Goal: Information Seeking & Learning: Learn about a topic

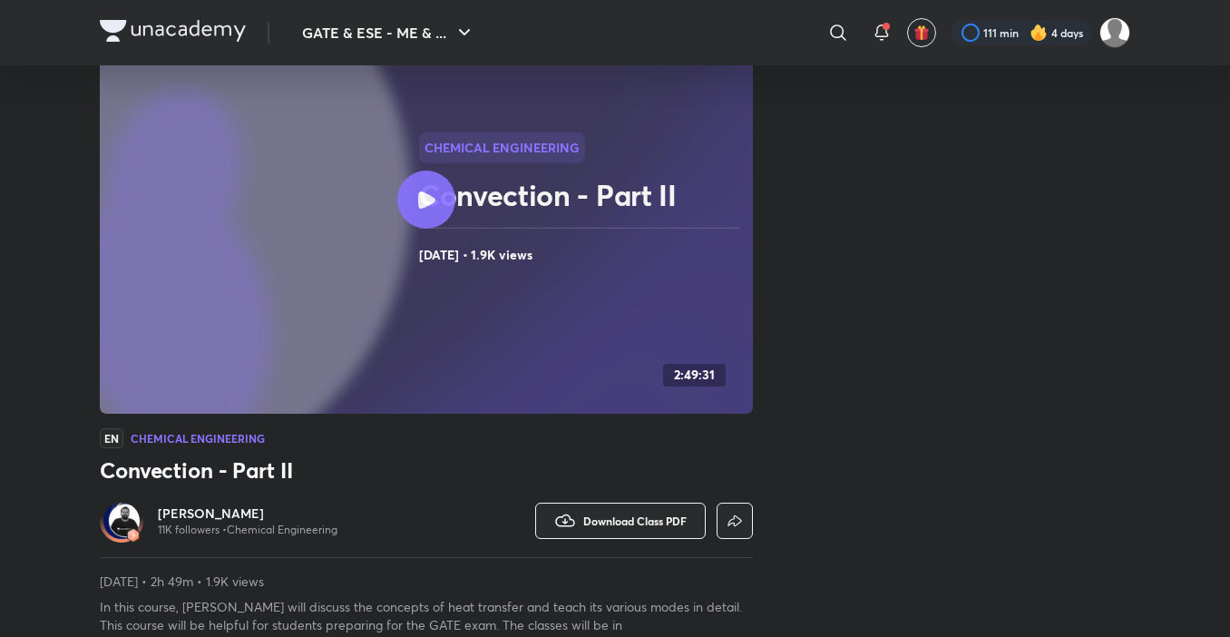
scroll to position [91, 0]
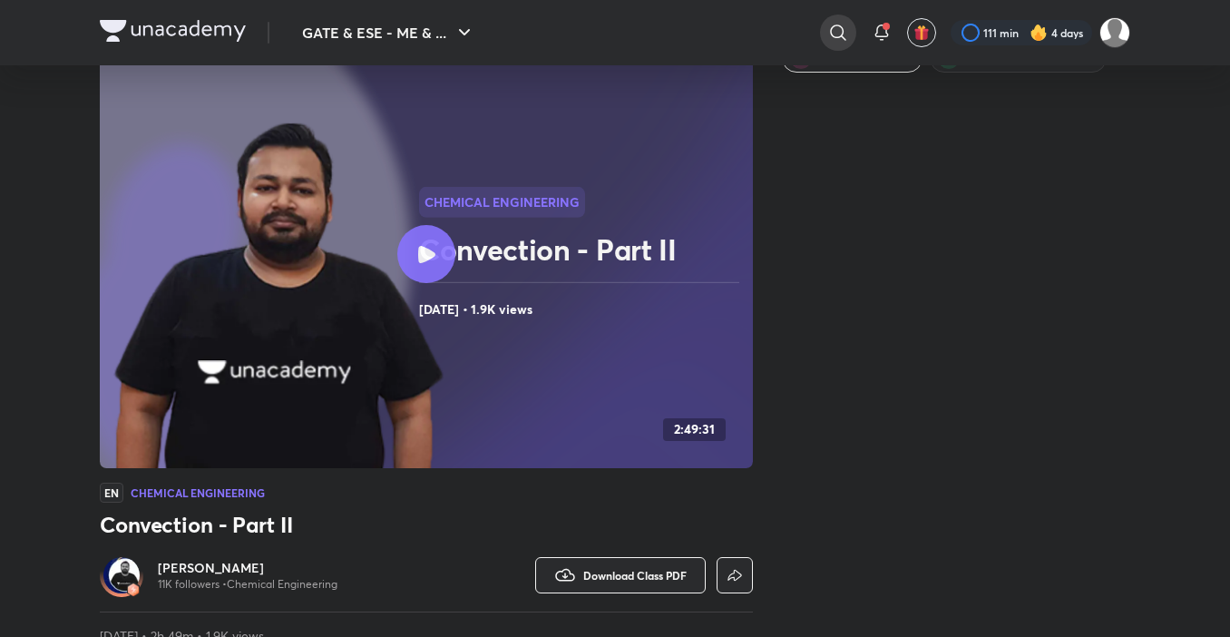
click at [828, 40] on icon at bounding box center [838, 33] width 22 height 22
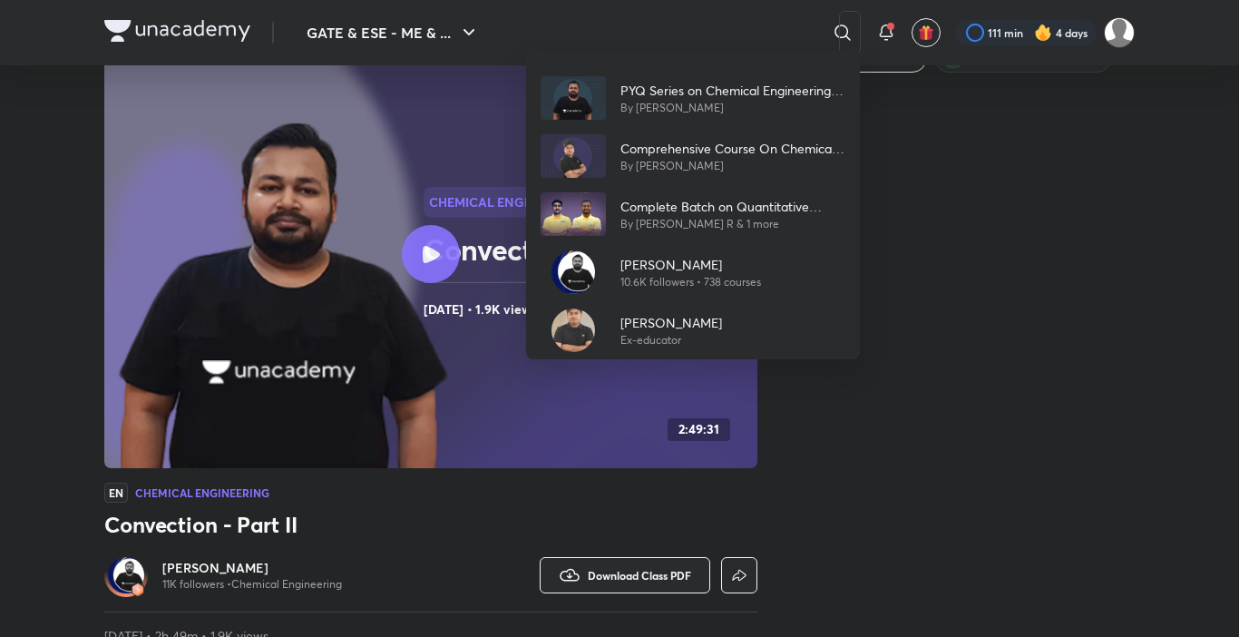
click at [690, 265] on p "[PERSON_NAME]" at bounding box center [690, 264] width 141 height 19
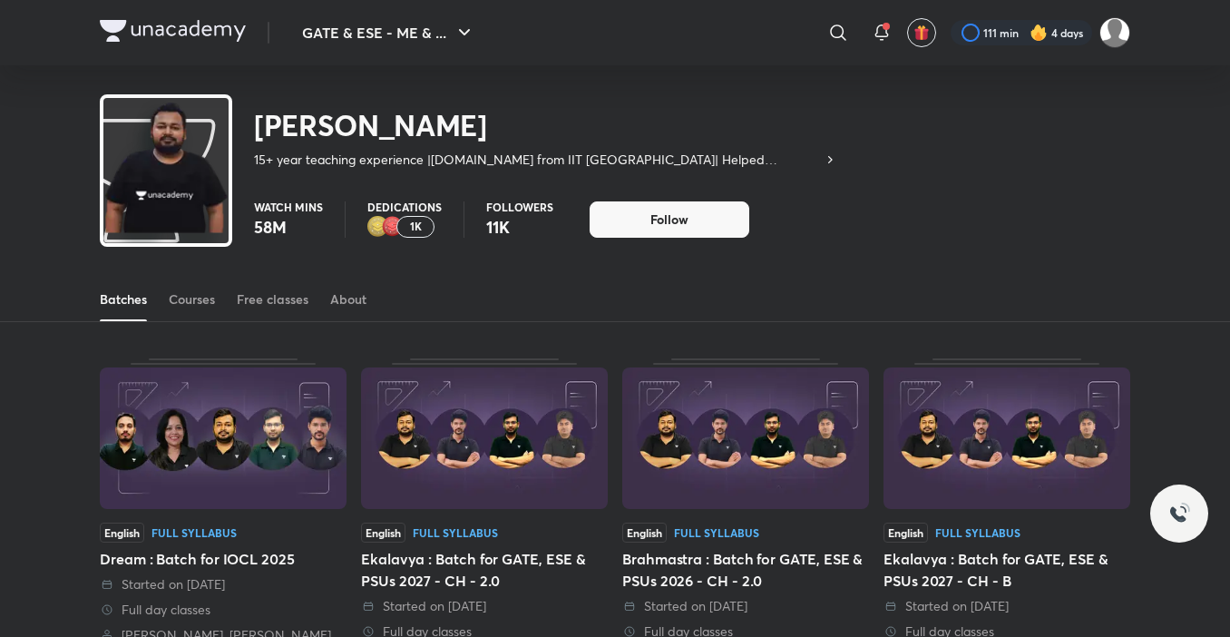
click at [220, 309] on div "Batches Courses Free classes About" at bounding box center [615, 300] width 1030 height 44
click at [207, 305] on div "Courses" at bounding box center [192, 299] width 46 height 18
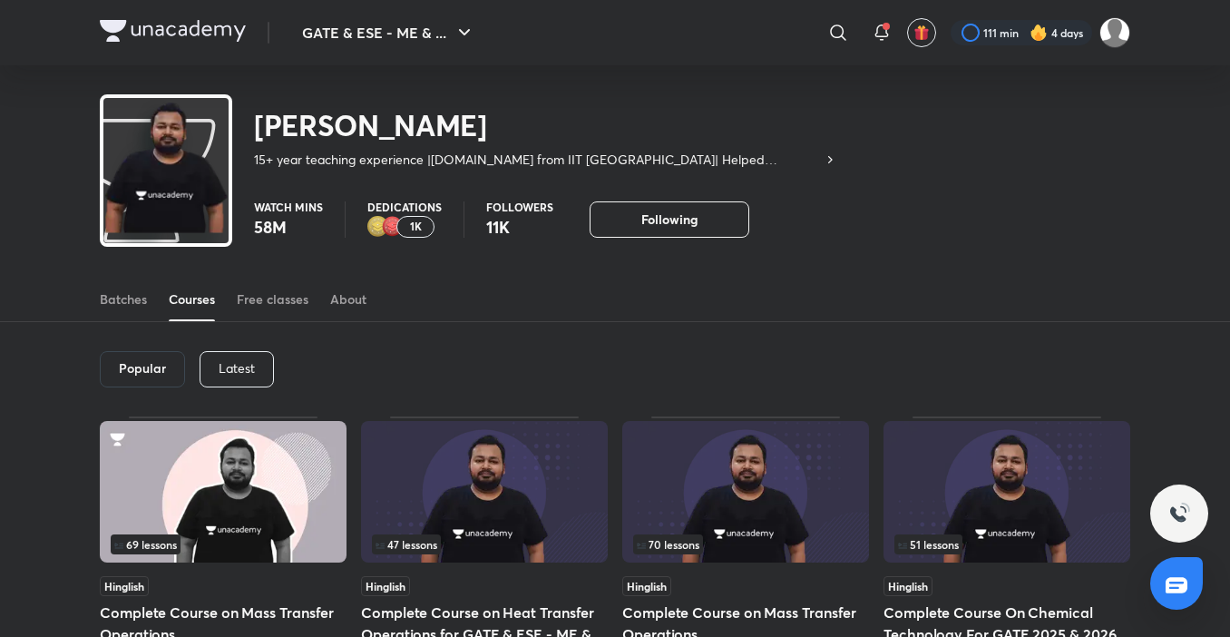
click at [259, 370] on div "Latest" at bounding box center [237, 369] width 74 height 36
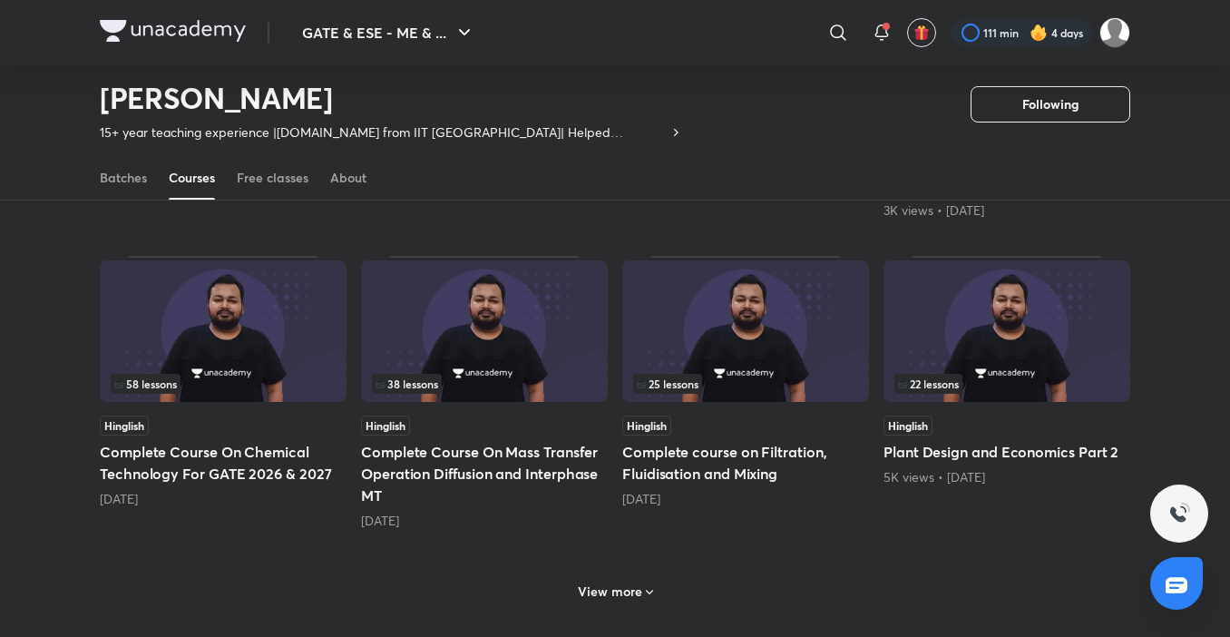
scroll to position [773, 0]
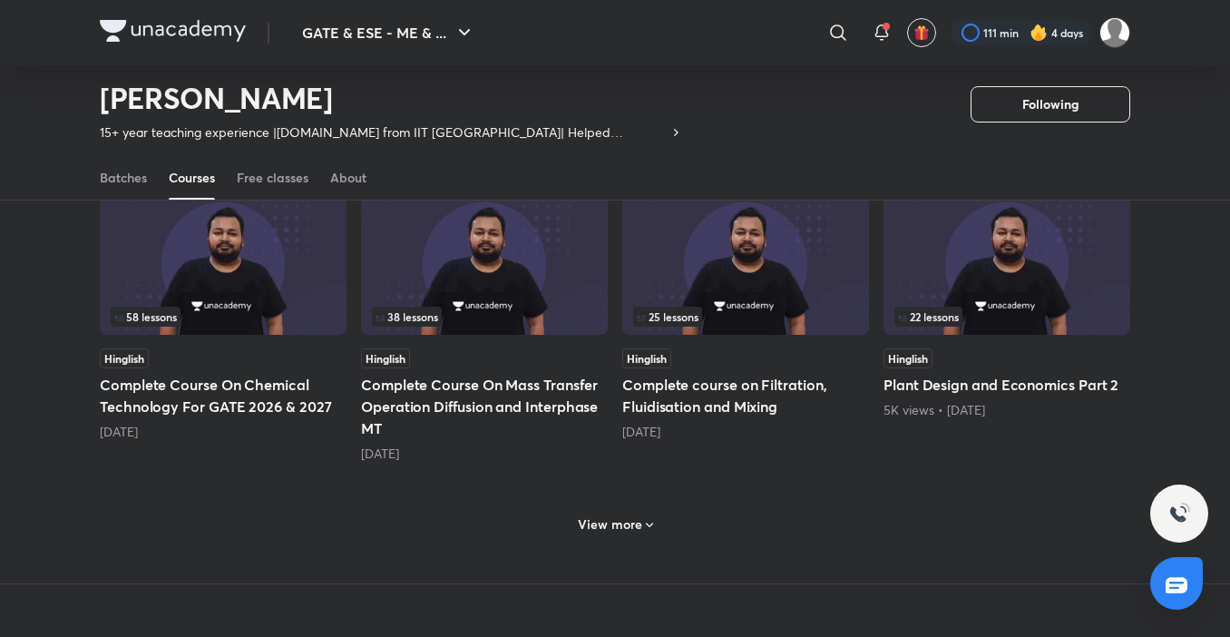
click at [633, 515] on h6 "View more" at bounding box center [610, 524] width 64 height 18
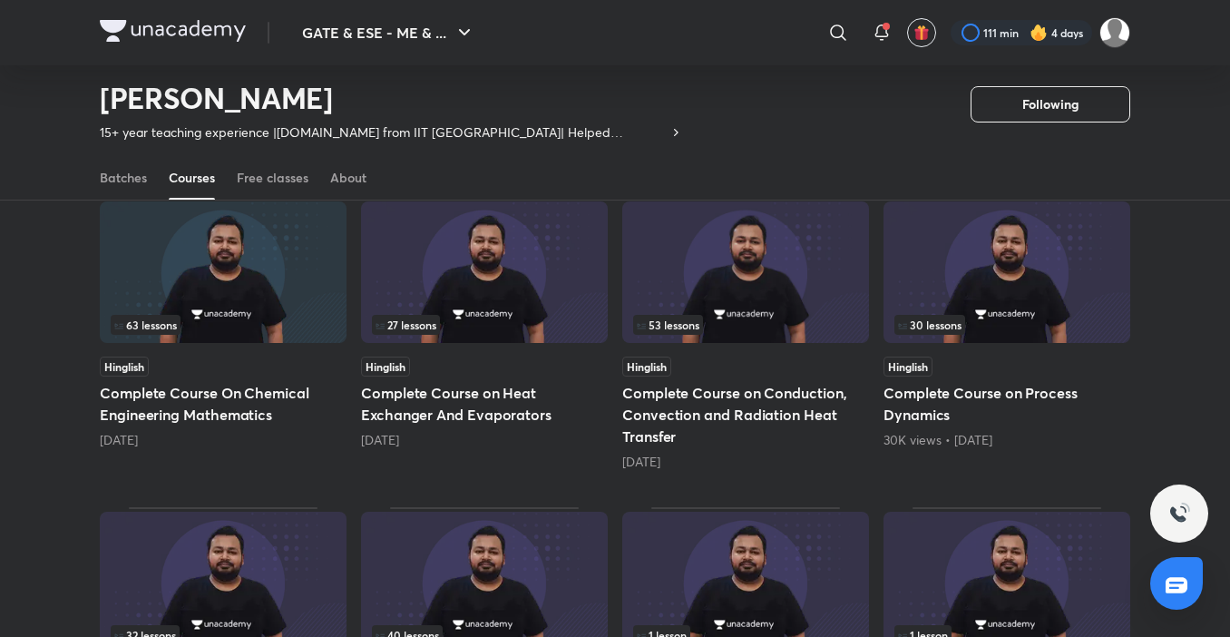
scroll to position [1317, 0]
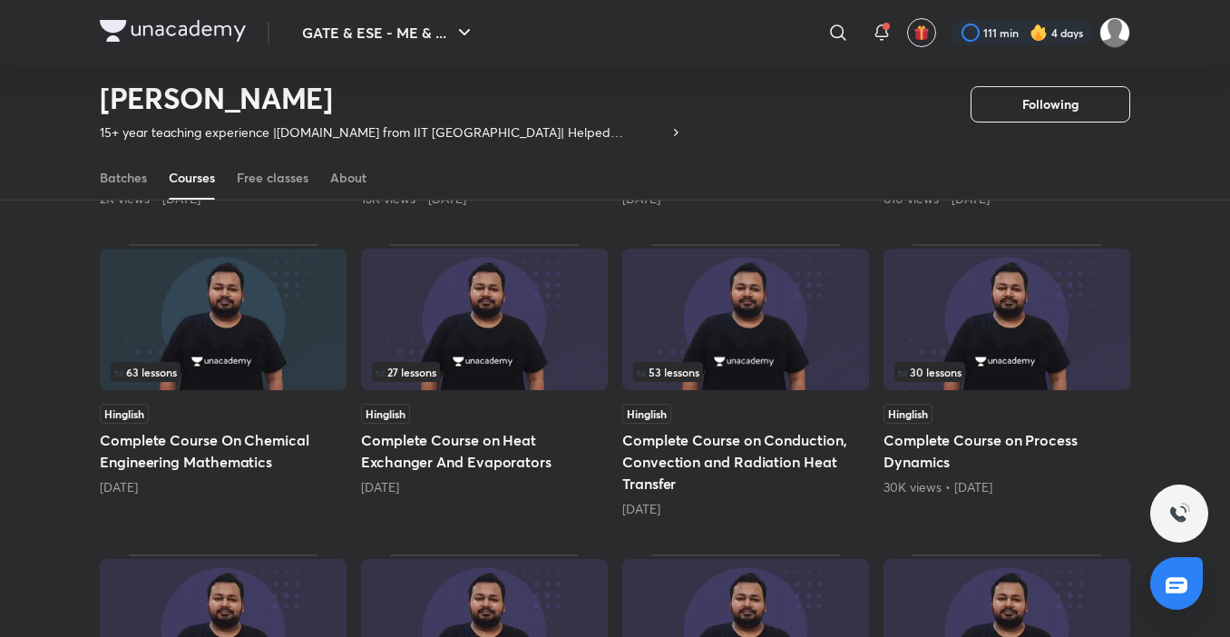
click at [763, 325] on img at bounding box center [745, 319] width 247 height 141
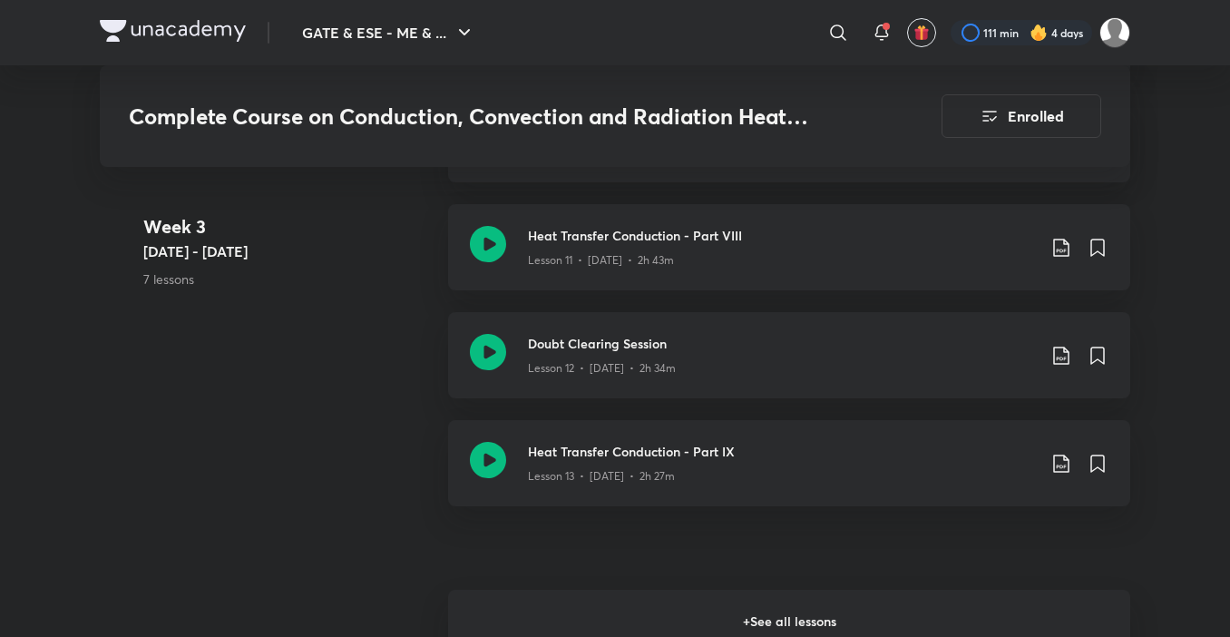
scroll to position [2534, 0]
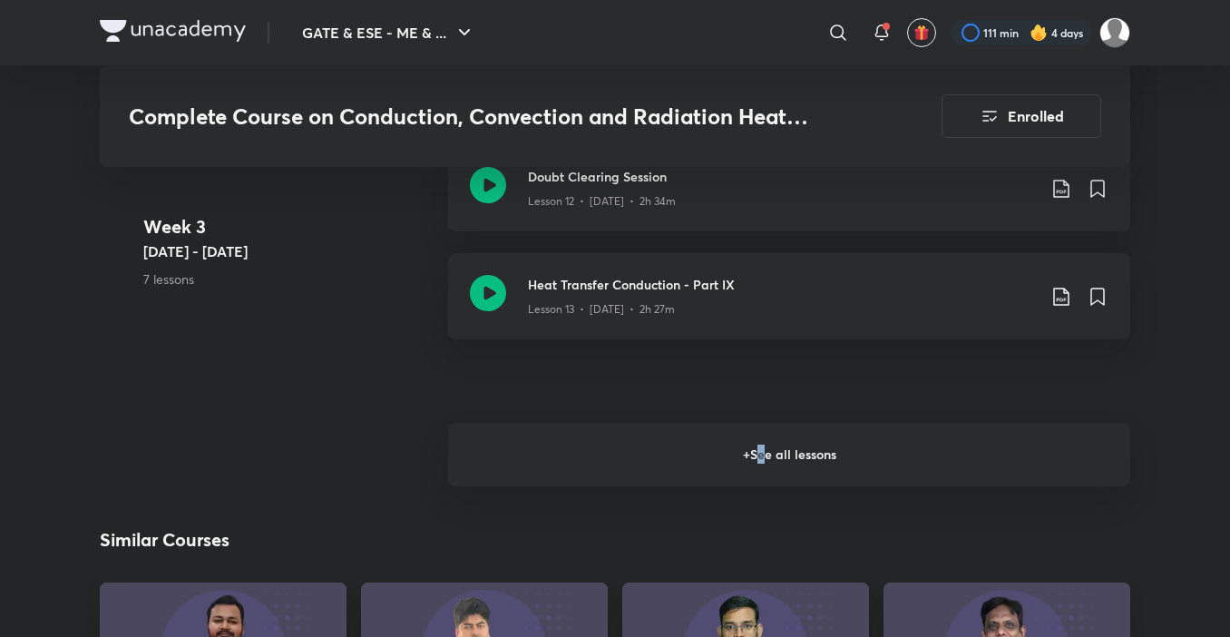
drag, startPoint x: 766, startPoint y: 442, endPoint x: 761, endPoint y: 450, distance: 9.8
click at [761, 450] on h6 "+ See all lessons" at bounding box center [789, 454] width 682 height 63
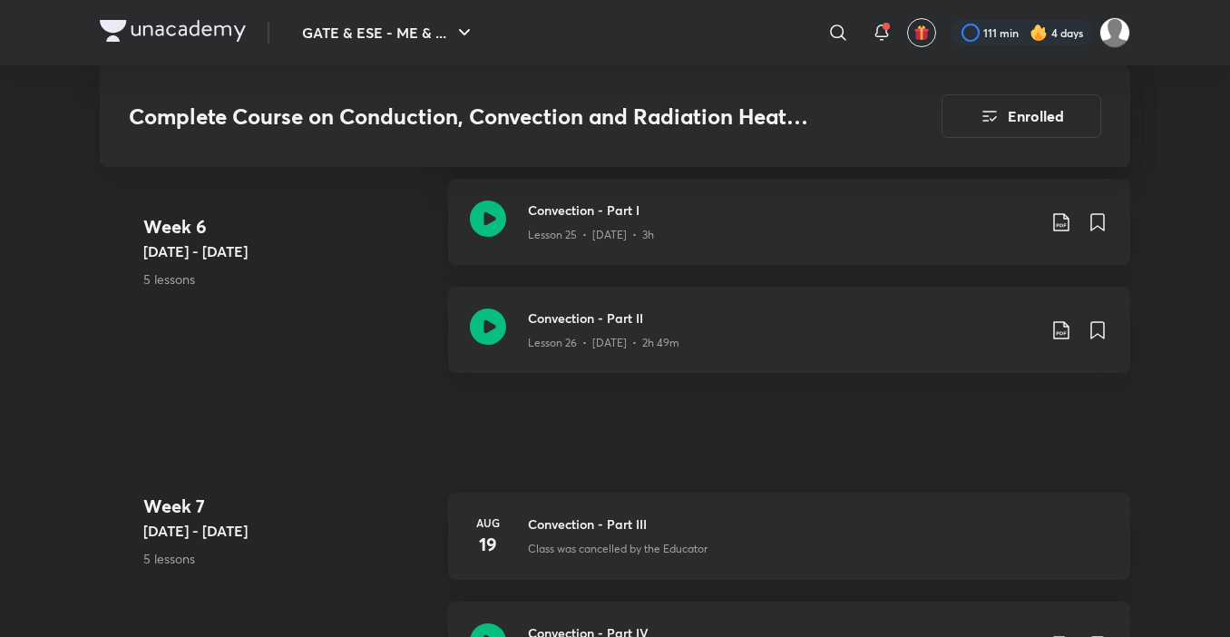
scroll to position [4167, 0]
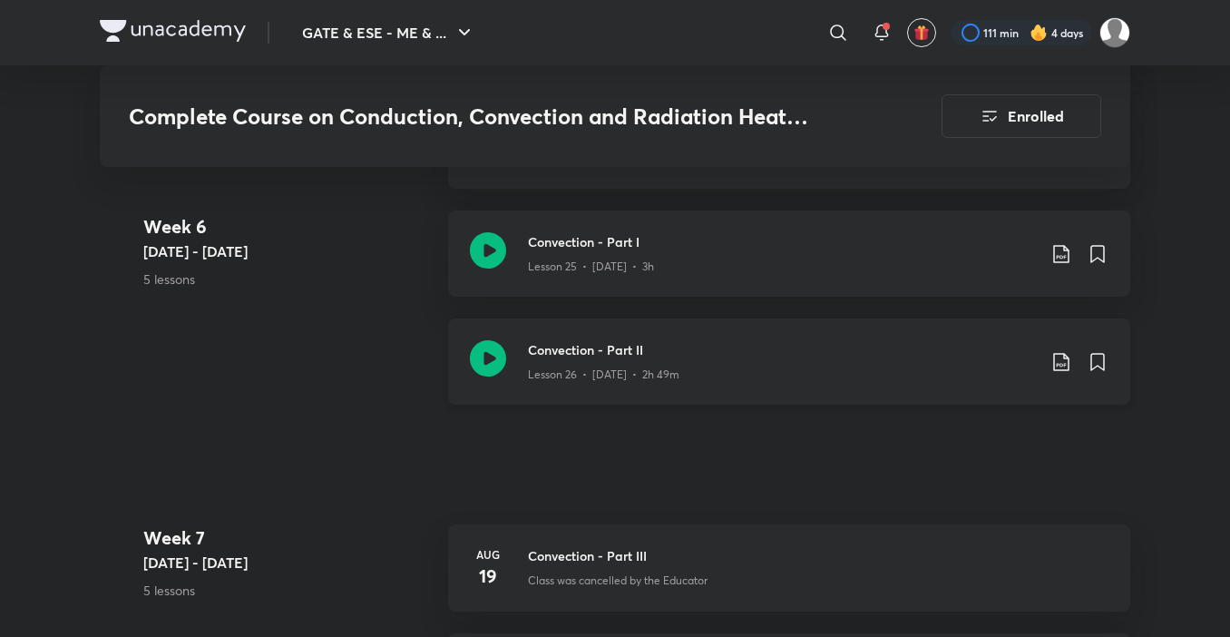
click at [833, 361] on div "Lesson 26 • [DATE] • 2h 49m" at bounding box center [782, 371] width 508 height 24
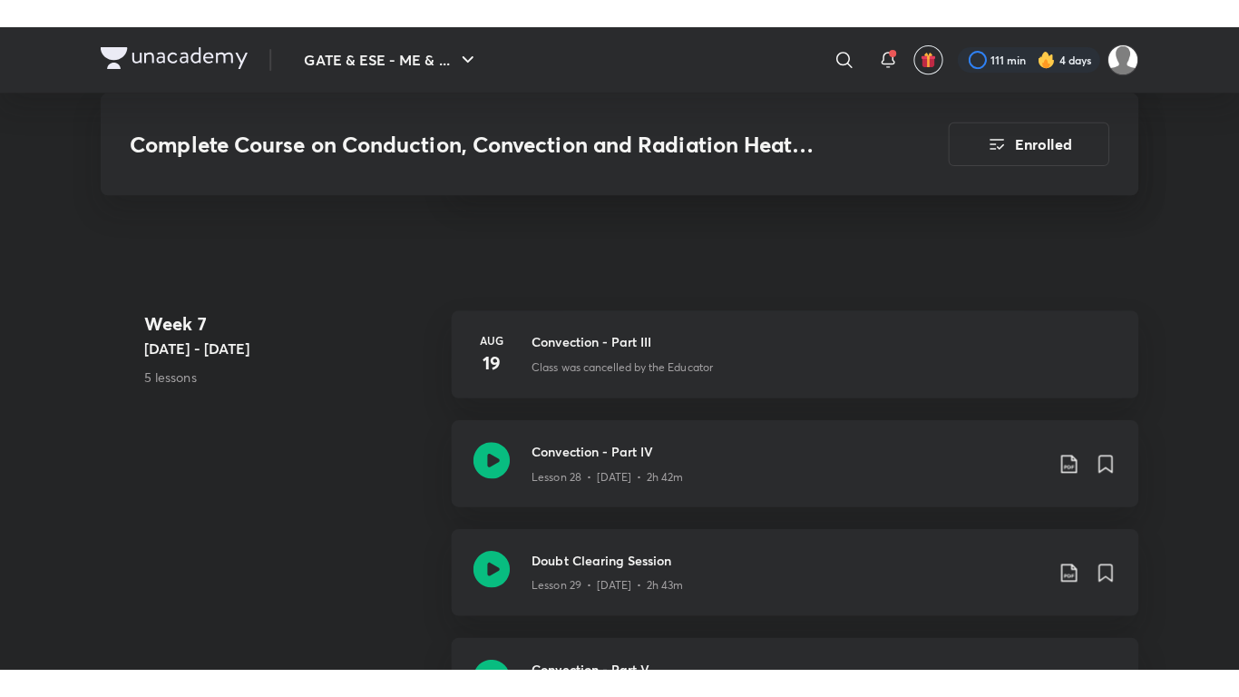
scroll to position [4535, 0]
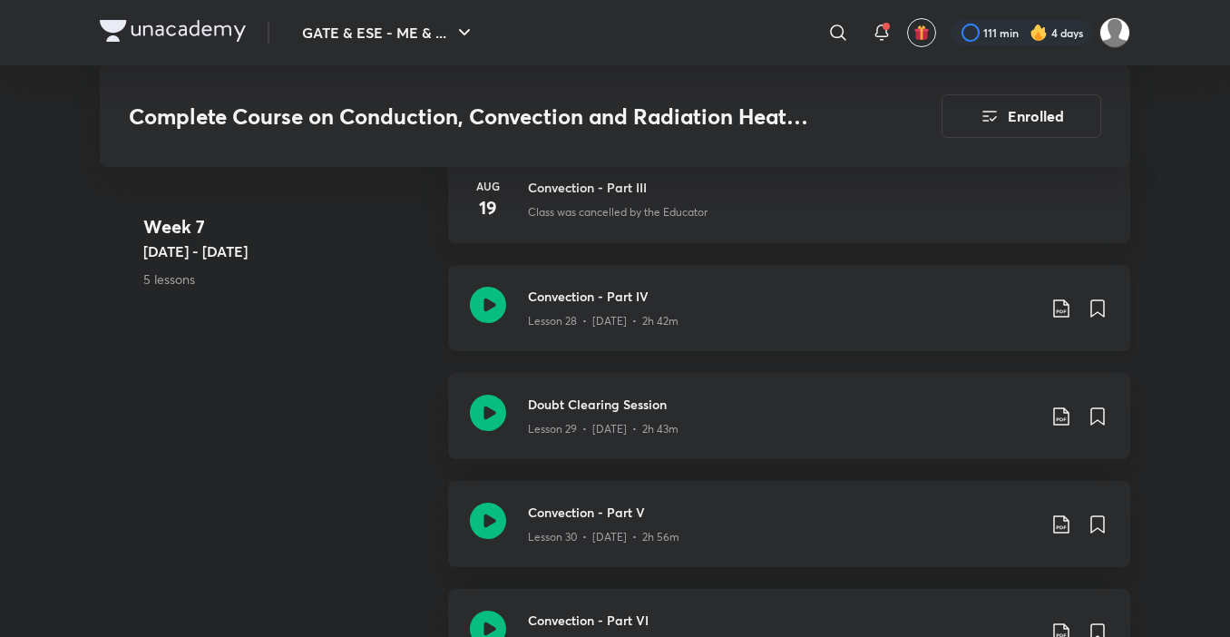
click at [773, 325] on div "Lesson 28 • [DATE] • 2h 42m" at bounding box center [782, 318] width 508 height 24
